Goal: Information Seeking & Learning: Learn about a topic

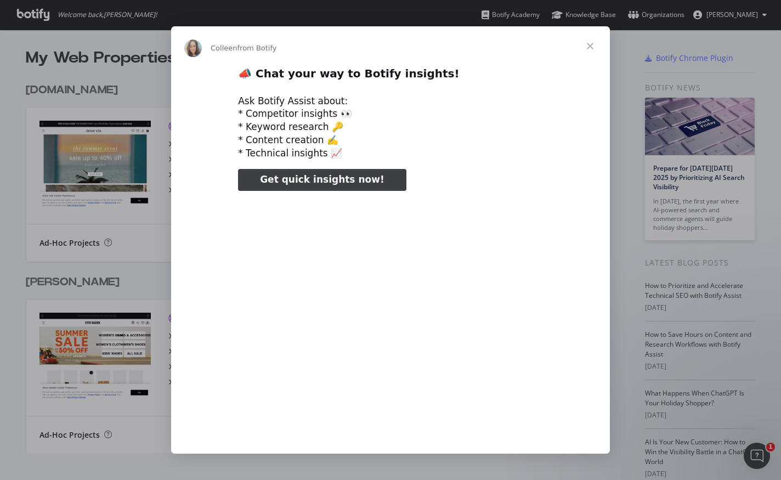
type input "104839"
click at [589, 44] on span "Close" at bounding box center [589, 45] width 39 height 39
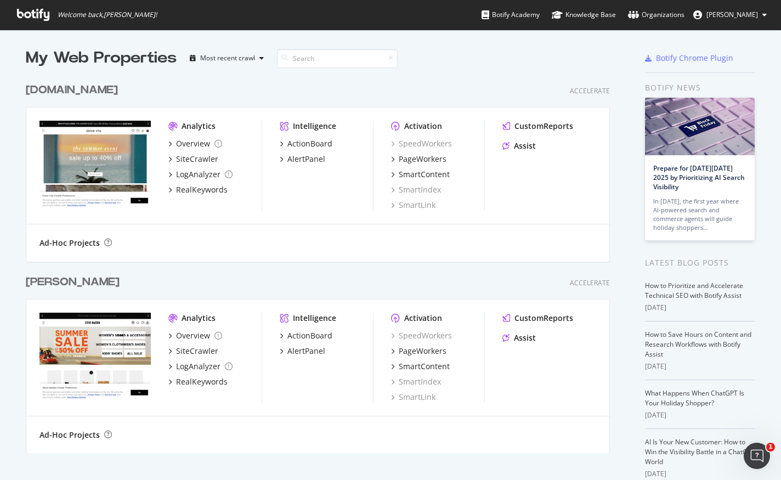
click at [381, 242] on div "Ad-Hoc Projects" at bounding box center [317, 242] width 556 height 11
click at [309, 144] on div "ActionBoard" at bounding box center [309, 143] width 45 height 11
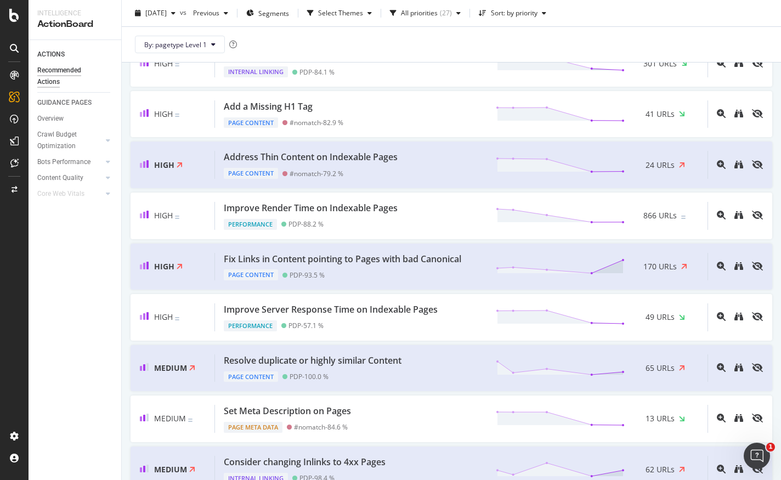
scroll to position [283, 0]
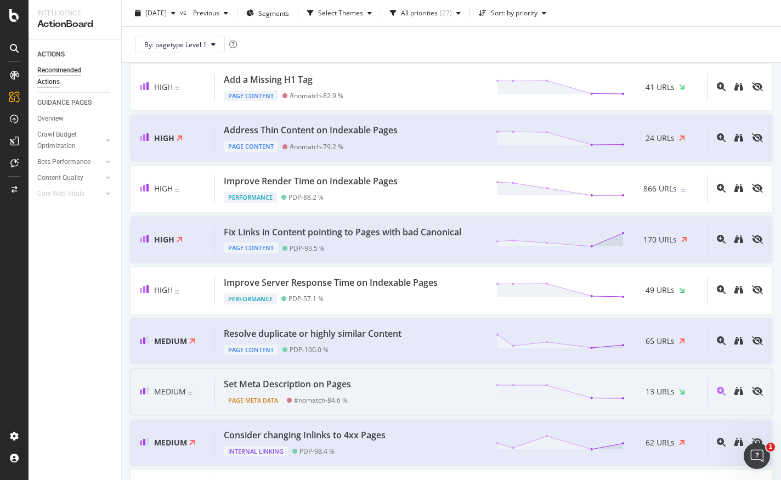
click at [266, 380] on div "Set Meta Description on Pages" at bounding box center [287, 384] width 127 height 13
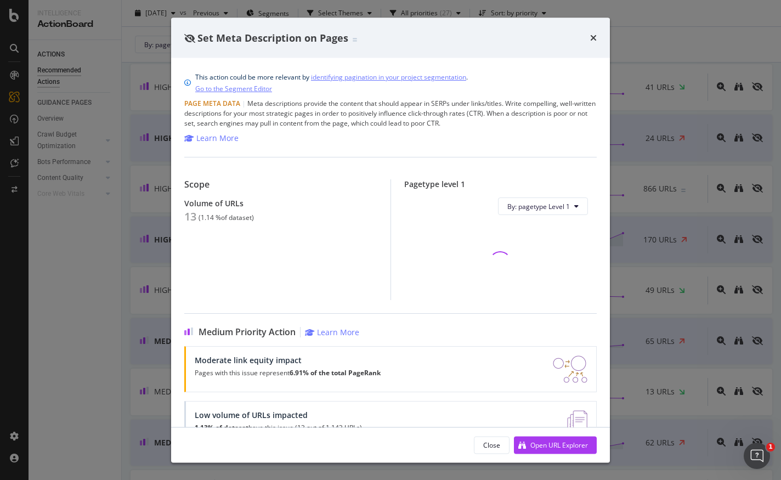
click at [228, 237] on div "Scope Volume of URLs 13 ( 1.14 % of dataset )" at bounding box center [287, 239] width 206 height 121
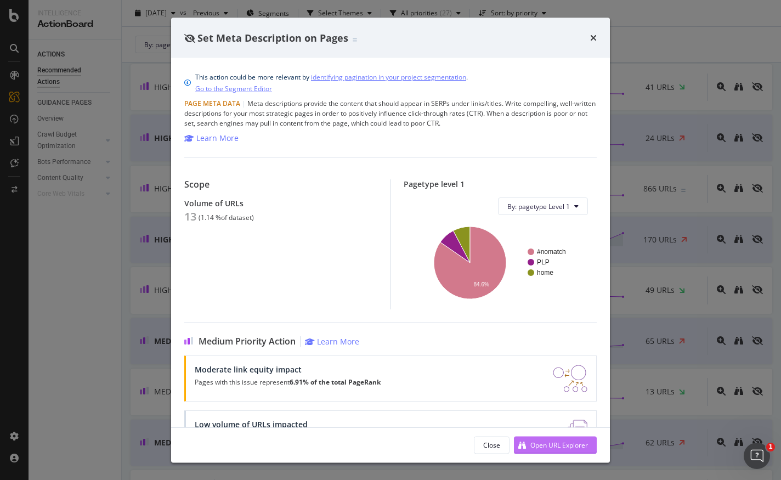
click at [535, 444] on div "Open URL Explorer" at bounding box center [559, 444] width 58 height 9
click at [589, 35] on div "Set Meta Description on Pages" at bounding box center [390, 38] width 412 height 14
click at [593, 36] on icon "times" at bounding box center [593, 37] width 7 height 9
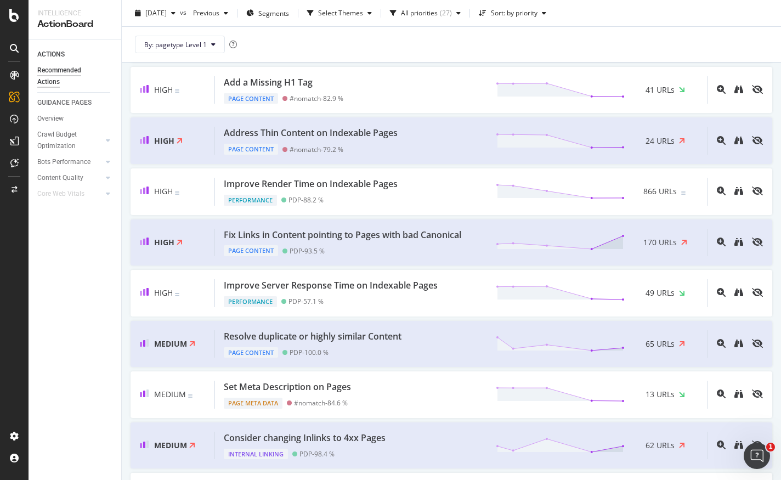
scroll to position [277, 0]
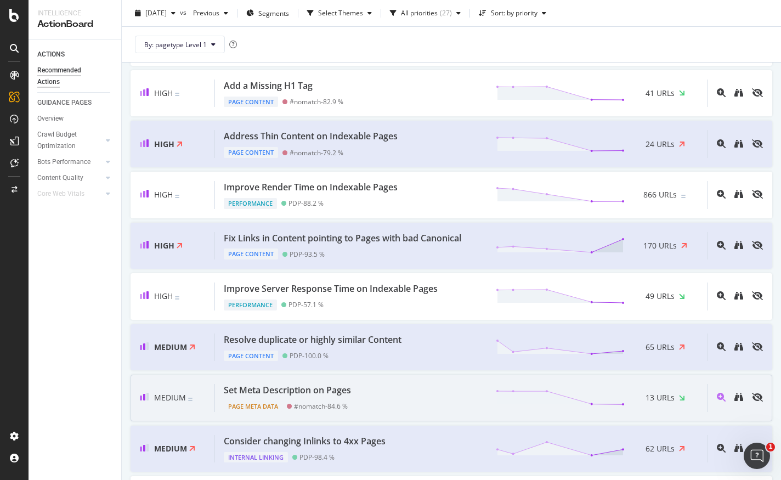
click at [247, 392] on div "Set Meta Description on Pages" at bounding box center [287, 390] width 127 height 13
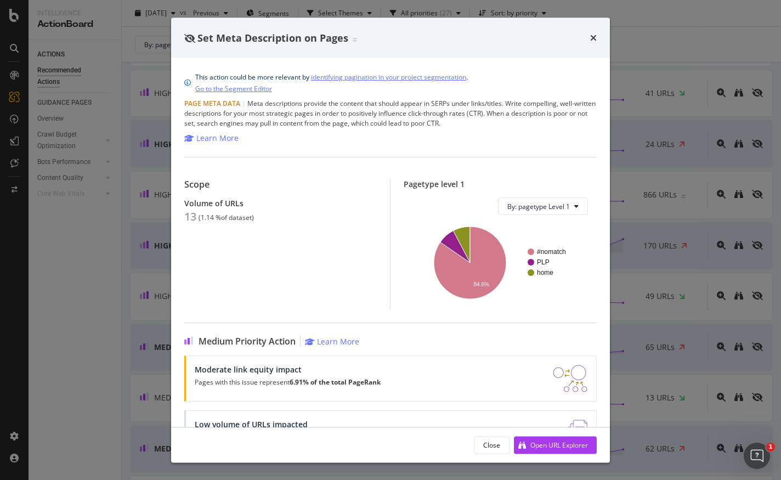
scroll to position [42, 0]
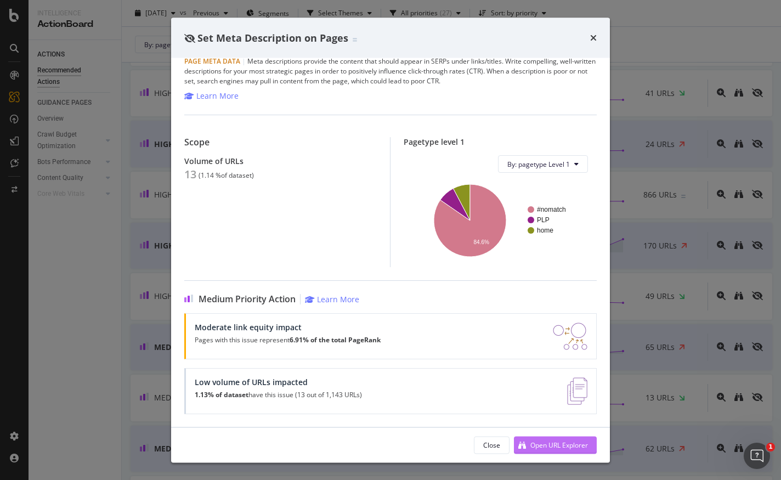
click at [564, 445] on div "Open URL Explorer" at bounding box center [559, 444] width 58 height 9
click at [594, 38] on icon "times" at bounding box center [593, 37] width 7 height 9
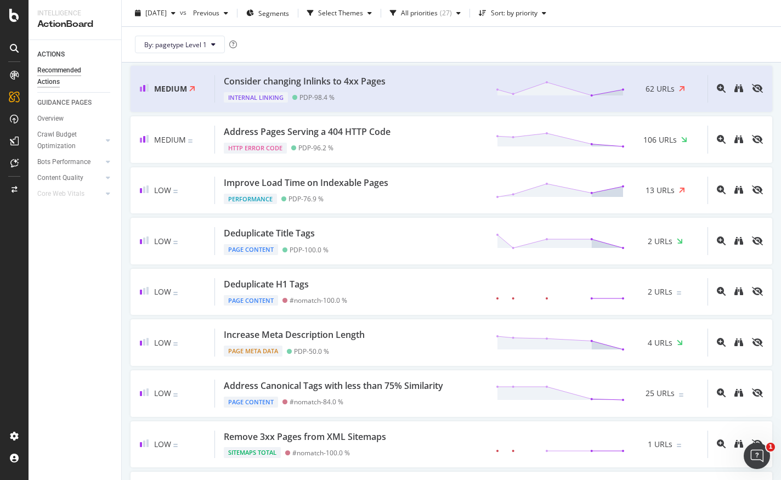
scroll to position [661, 0]
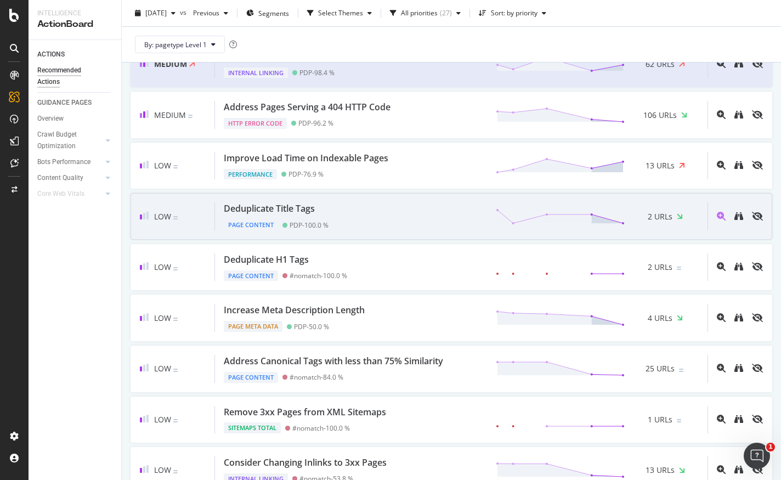
click at [321, 206] on div "Deduplicate Title Tags" at bounding box center [276, 208] width 105 height 13
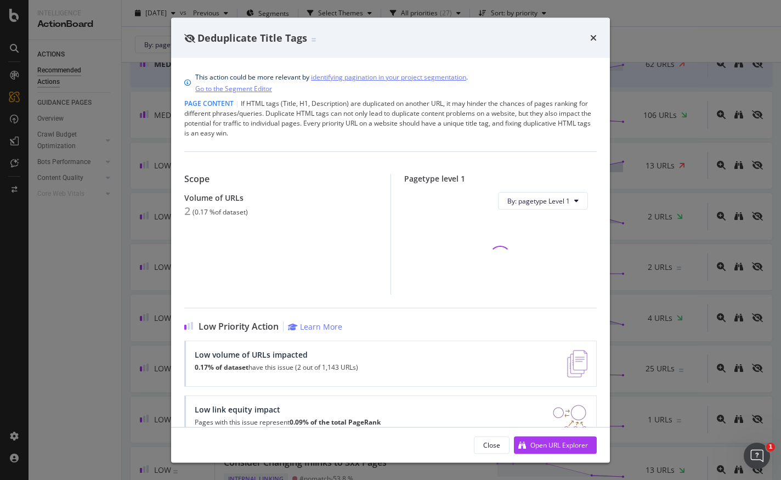
click at [587, 38] on div "Deduplicate Title Tags" at bounding box center [390, 38] width 412 height 14
click at [595, 35] on icon "times" at bounding box center [593, 37] width 7 height 9
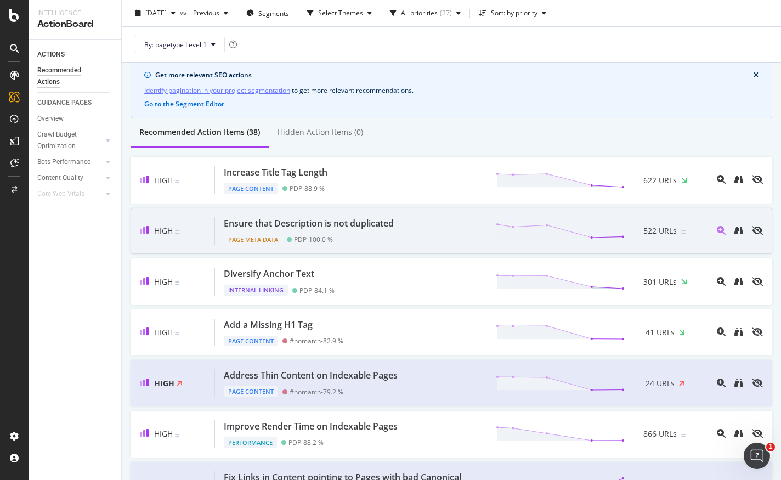
scroll to position [42, 0]
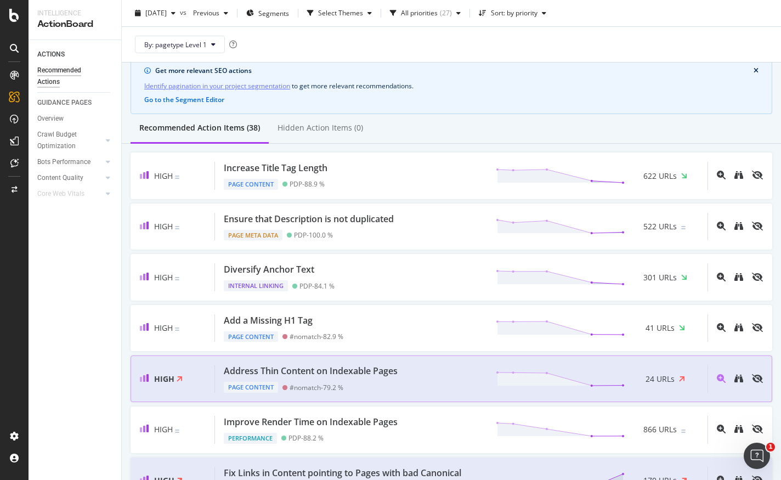
click at [373, 365] on div "Address Thin Content on Indexable Pages" at bounding box center [311, 371] width 174 height 13
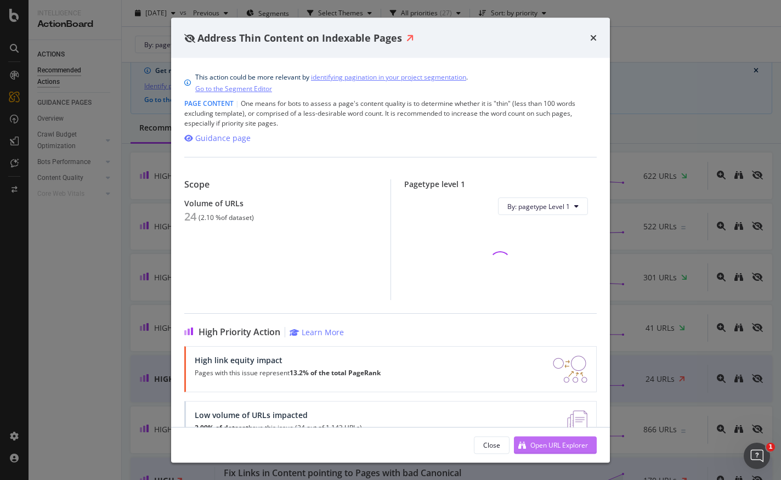
click at [543, 436] on button "Open URL Explorer" at bounding box center [555, 445] width 83 height 18
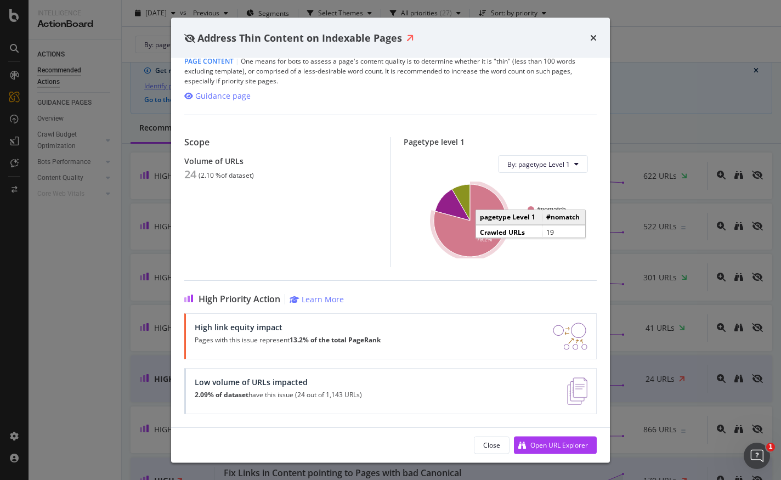
scroll to position [42, 0]
click at [595, 36] on icon "times" at bounding box center [593, 37] width 7 height 9
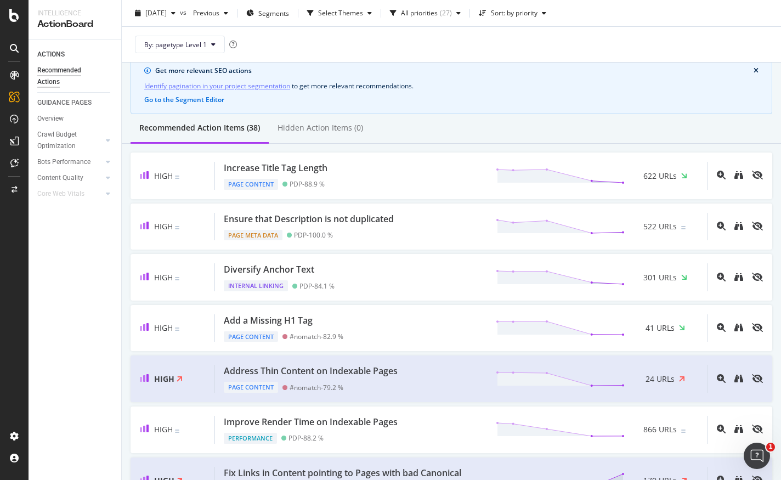
click at [68, 400] on div "ACTIONS Recommended Actions GUIDANCE PAGES Overview Crawl Budget Optimization L…" at bounding box center [75, 260] width 93 height 440
click at [453, 121] on div "Recommended Action Items (38) Hidden Action Items (0)" at bounding box center [451, 129] width 659 height 30
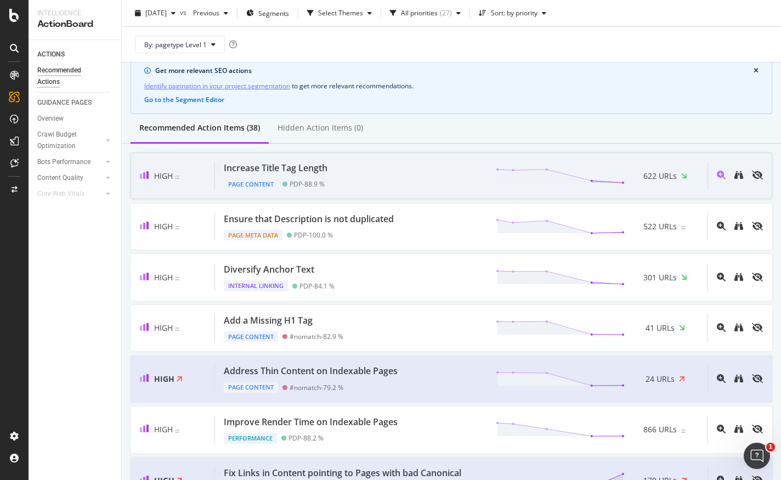
click at [353, 170] on div "Increase Title Tag Length Page Content PDP - 88.9 % 622 URLs" at bounding box center [461, 176] width 492 height 28
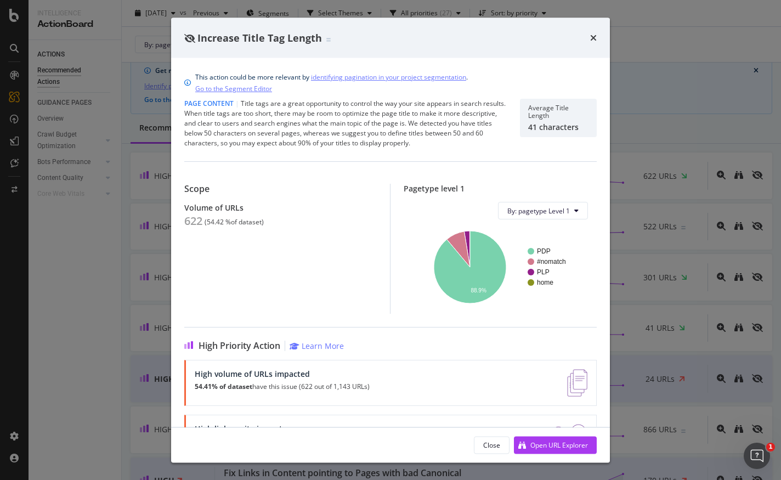
click at [562, 118] on div "Average Title Length" at bounding box center [558, 111] width 60 height 15
click at [562, 125] on div "41 characters" at bounding box center [558, 126] width 60 height 9
drag, startPoint x: 304, startPoint y: 129, endPoint x: 487, endPoint y: 123, distance: 182.6
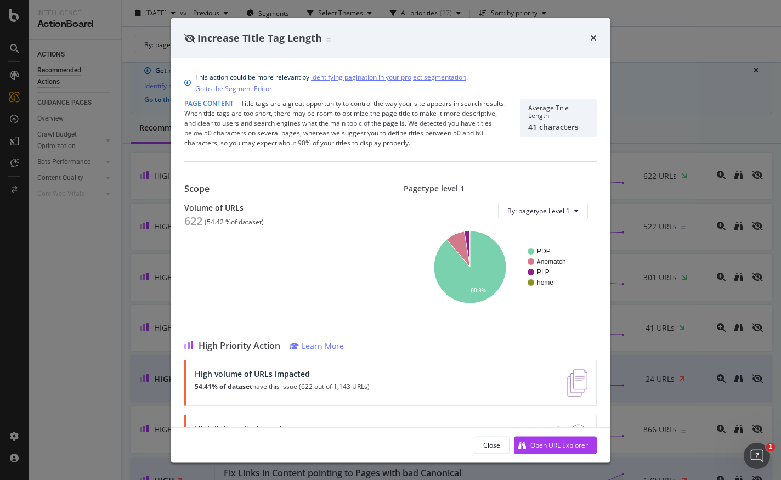
click at [490, 123] on div "Page Content | Title tags are a great opportunity to control the way your site …" at bounding box center [345, 123] width 322 height 49
click at [701, 54] on div "Increase Title Tag Length This action could be more relevant by identifying pag…" at bounding box center [390, 240] width 781 height 480
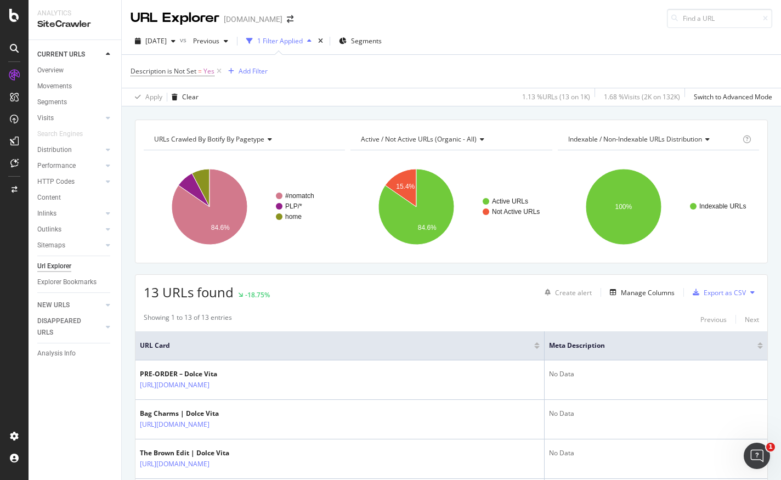
click at [414, 299] on div "13 URLs found -18.75% Create alert Manage Columns Export as CSV" at bounding box center [451, 288] width 632 height 27
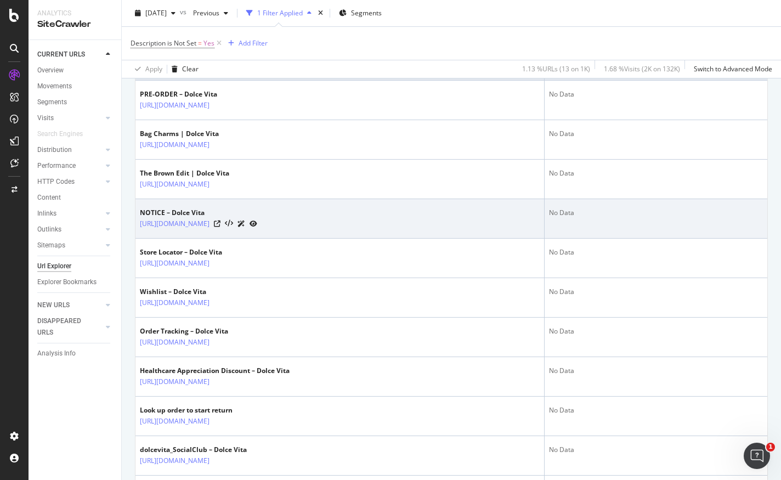
scroll to position [269, 0]
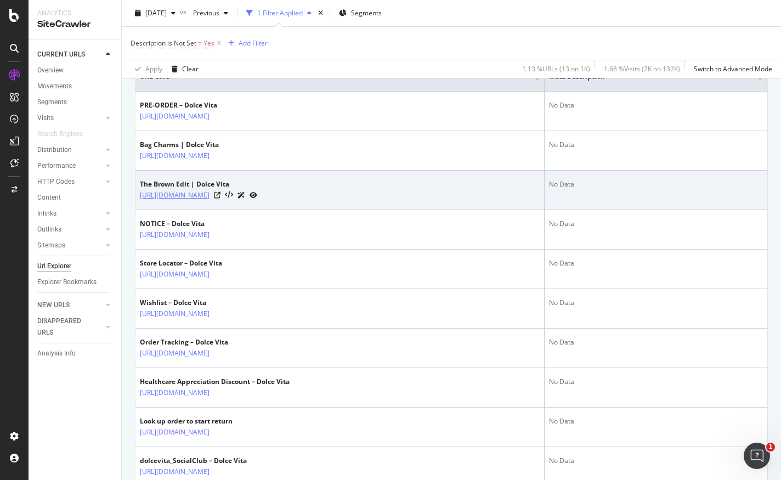
click at [209, 196] on link "https://www.dolcevita.com/collections/color-brown" at bounding box center [175, 195] width 70 height 11
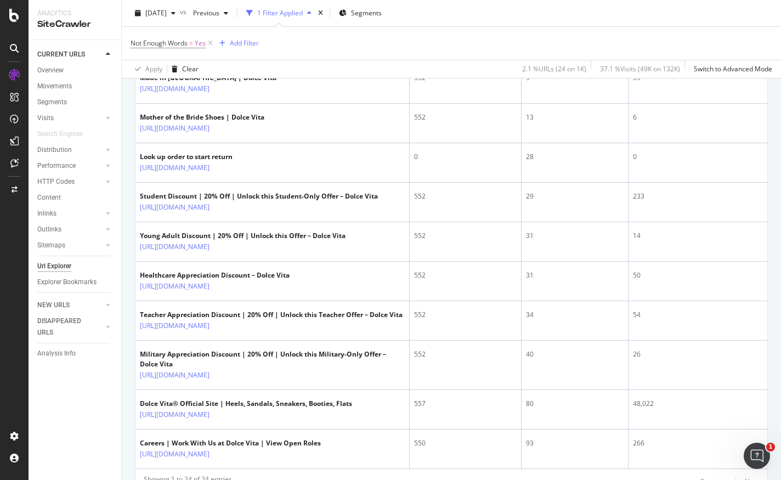
scroll to position [901, 0]
